Goal: Task Accomplishment & Management: Manage account settings

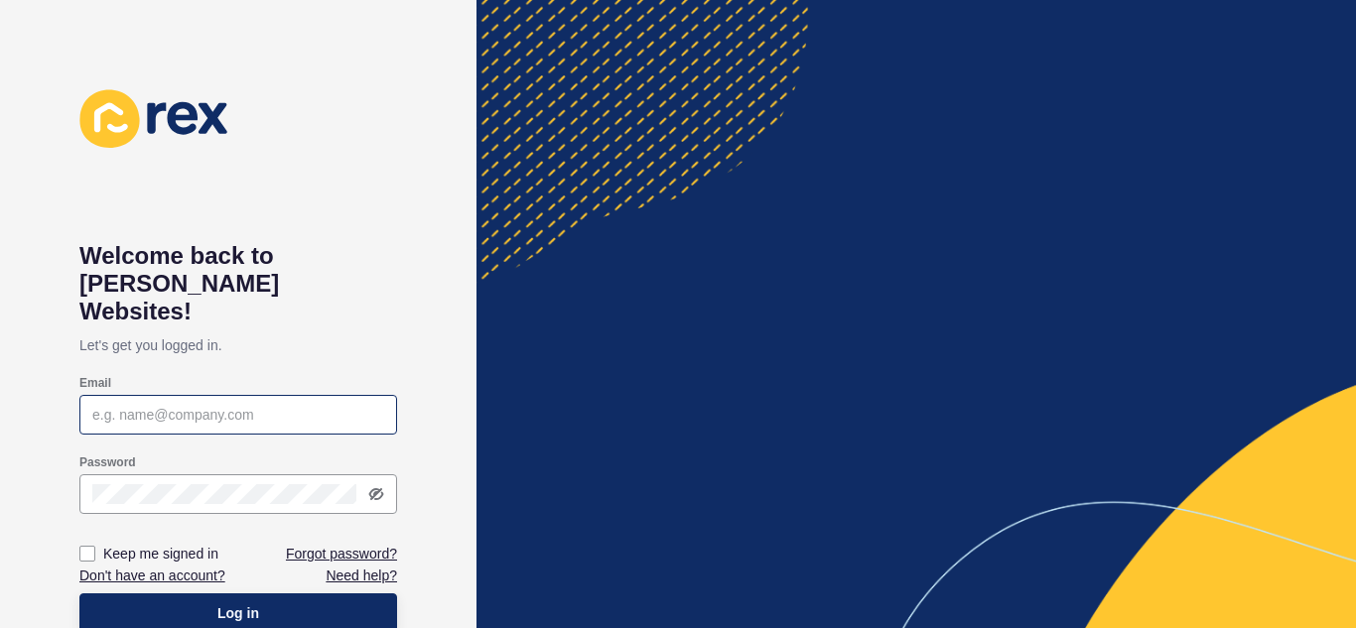
click at [226, 399] on div at bounding box center [238, 415] width 318 height 40
type input "M"
type input "[EMAIL_ADDRESS][DOMAIN_NAME]"
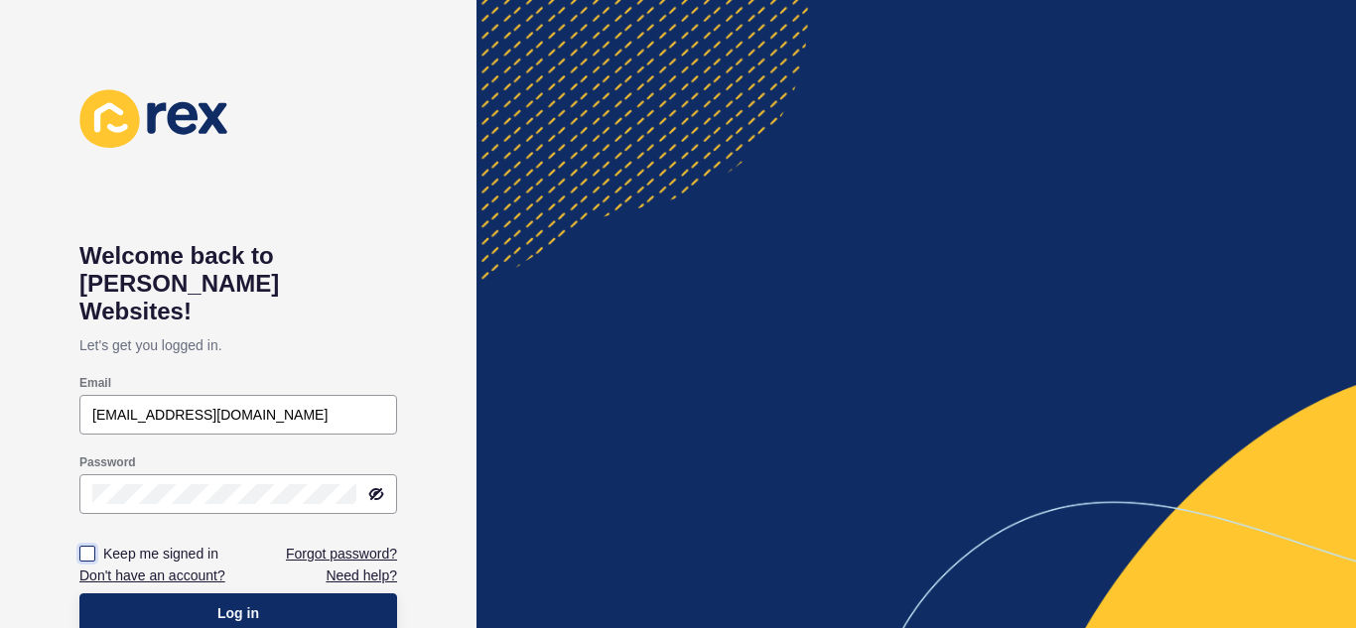
click at [89, 546] on label at bounding box center [87, 554] width 16 height 16
click at [89, 548] on input "Keep me signed in" at bounding box center [89, 554] width 13 height 13
checkbox input "true"
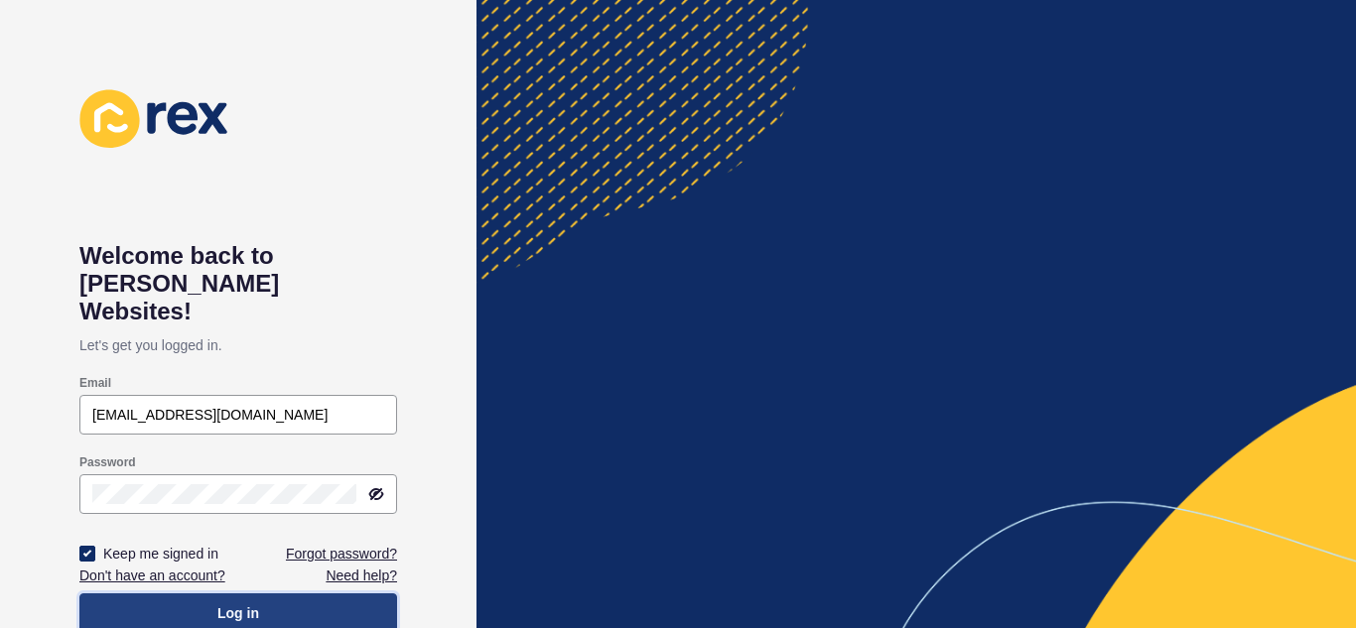
click at [209, 594] on button "Log in" at bounding box center [238, 614] width 318 height 40
